Goal: Information Seeking & Learning: Find specific fact

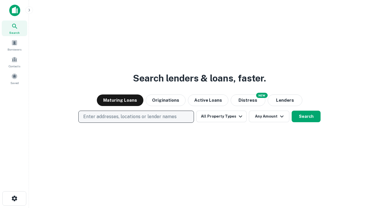
click at [136, 117] on p "Enter addresses, locations or lender names" at bounding box center [129, 116] width 93 height 7
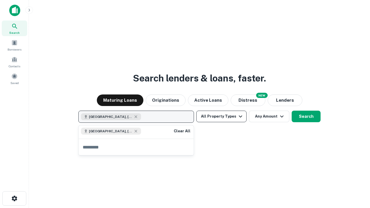
click at [221, 116] on button "All Property Types" at bounding box center [221, 117] width 50 height 12
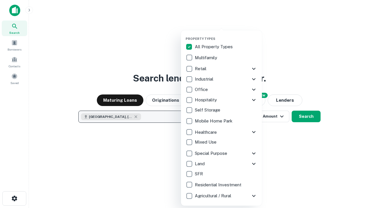
click at [226, 35] on button "button" at bounding box center [225, 35] width 81 height 0
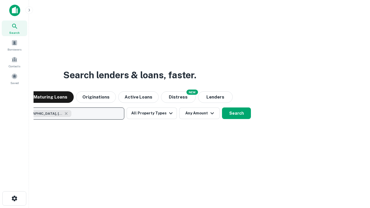
scroll to position [9, 0]
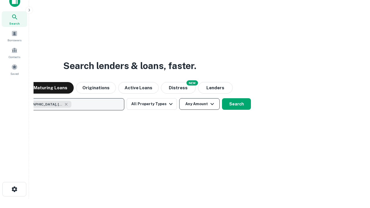
click at [179, 98] on button "Any Amount" at bounding box center [199, 104] width 40 height 12
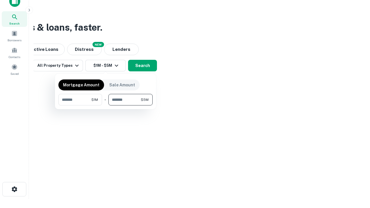
type input "*******"
click at [105, 105] on button "button" at bounding box center [105, 105] width 94 height 0
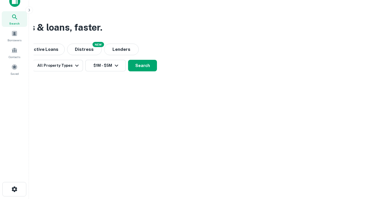
scroll to position [9, 0]
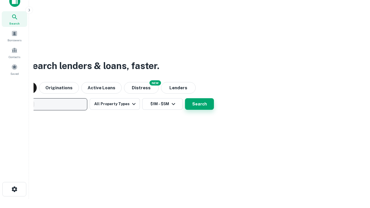
click at [185, 98] on button "Search" at bounding box center [199, 104] width 29 height 12
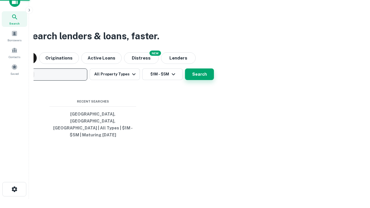
scroll to position [19, 164]
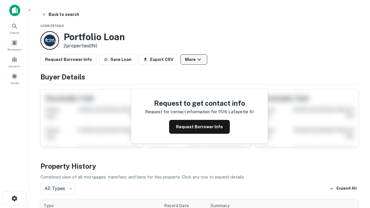
click at [194, 60] on button "More" at bounding box center [193, 59] width 27 height 10
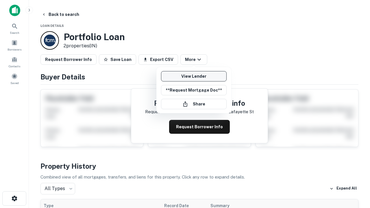
click at [194, 76] on link "View Lender" at bounding box center [194, 76] width 66 height 10
